Goal: Register for event/course

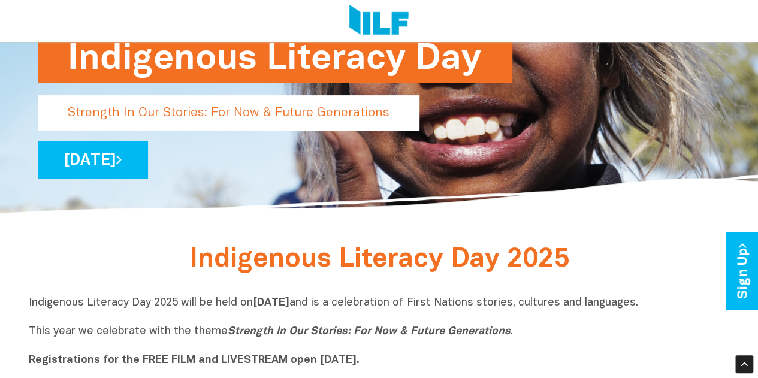
scroll to position [111, 0]
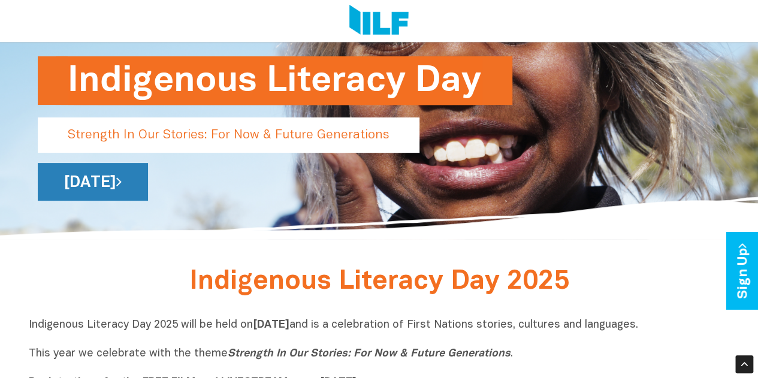
click at [148, 190] on link "[DATE]" at bounding box center [93, 182] width 110 height 38
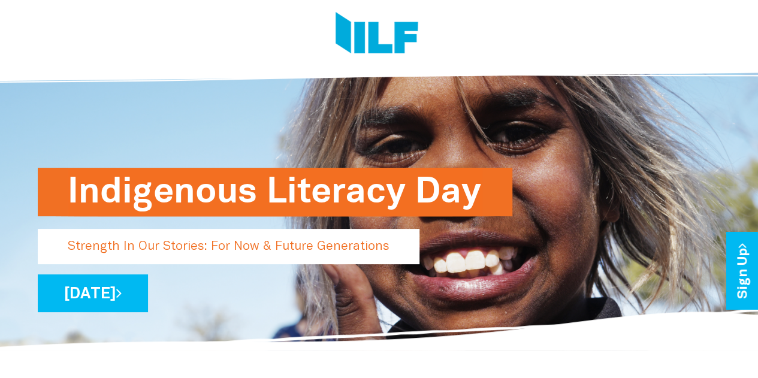
click at [384, 43] on img at bounding box center [376, 34] width 83 height 45
